Goal: Register for event/course

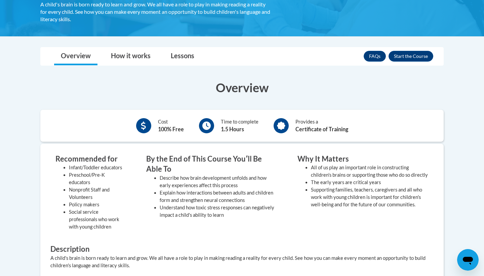
scroll to position [139, 0]
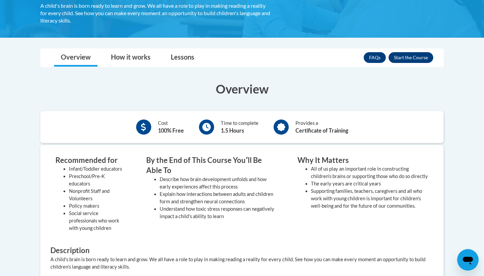
click at [400, 59] on button "Enroll" at bounding box center [411, 57] width 45 height 11
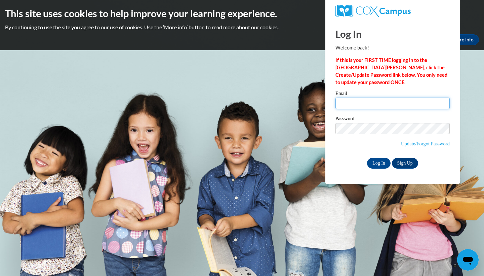
type input "areed53@student.gsu.edu"
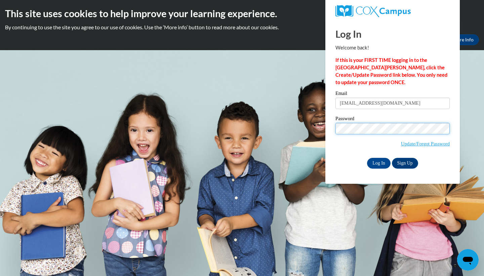
click at [378, 162] on input "Log In" at bounding box center [379, 163] width 24 height 11
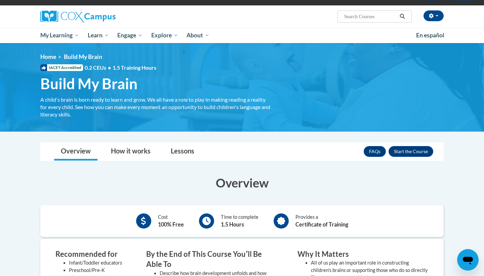
scroll to position [54, 0]
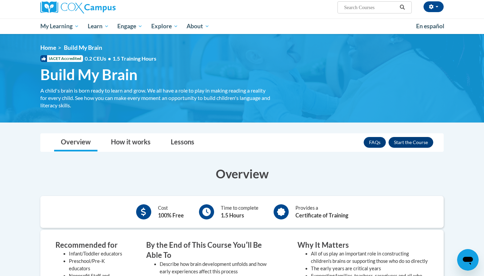
click at [417, 142] on button "Enroll" at bounding box center [411, 142] width 45 height 11
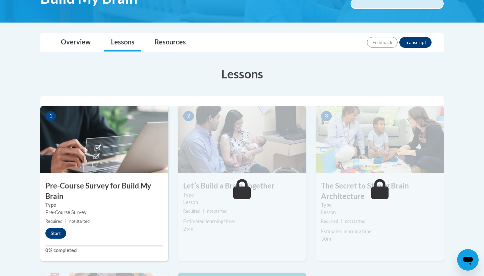
scroll to position [130, 0]
